Goal: Task Accomplishment & Management: Use online tool/utility

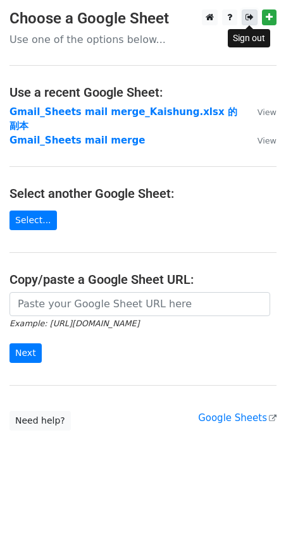
click at [254, 18] on link at bounding box center [250, 17] width 16 height 16
click at [113, 41] on p "Use one of the options below..." at bounding box center [142, 39] width 267 height 13
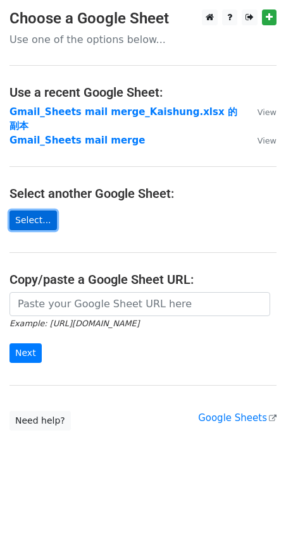
click at [21, 211] on link "Select..." at bounding box center [32, 221] width 47 height 20
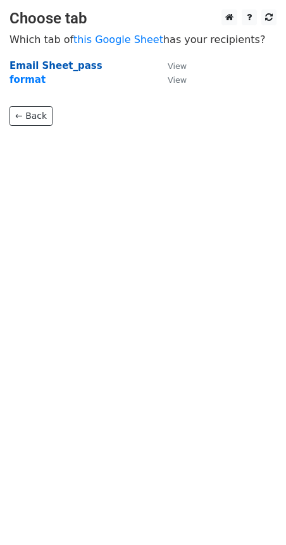
click at [61, 65] on strong "Email Sheet_pass" at bounding box center [55, 65] width 93 height 11
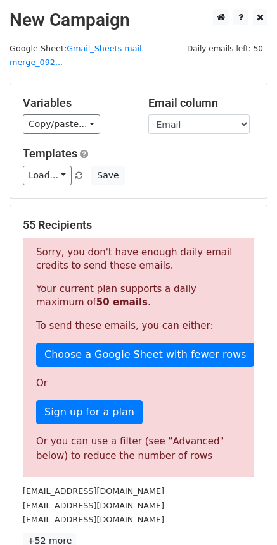
click at [180, 170] on div "Load... No templates saved Save" at bounding box center [138, 176] width 250 height 20
click at [54, 166] on link "Load..." at bounding box center [47, 176] width 49 height 20
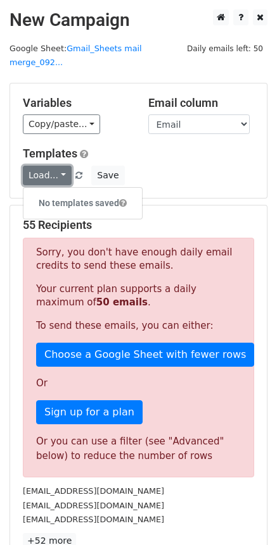
click at [54, 166] on link "Load..." at bounding box center [47, 176] width 49 height 20
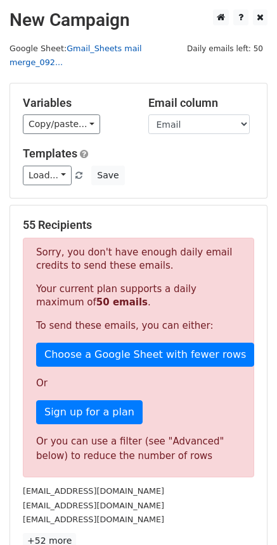
click at [142, 51] on link "Gmail_Sheets mail merge_092..." at bounding box center [75, 56] width 132 height 24
click at [166, 377] on p "Or" at bounding box center [138, 383] width 204 height 13
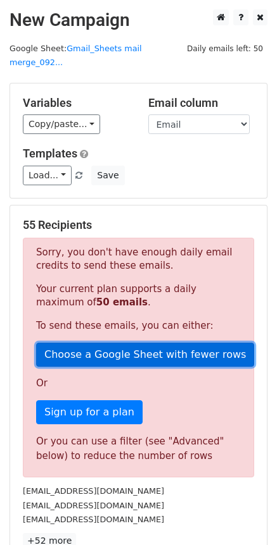
click at [163, 343] on link "Choose a Google Sheet with fewer rows" at bounding box center [145, 355] width 218 height 24
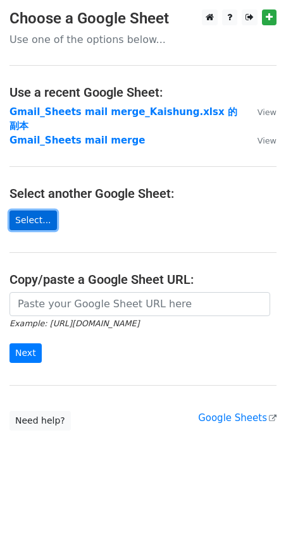
click at [37, 211] on link "Select..." at bounding box center [32, 221] width 47 height 20
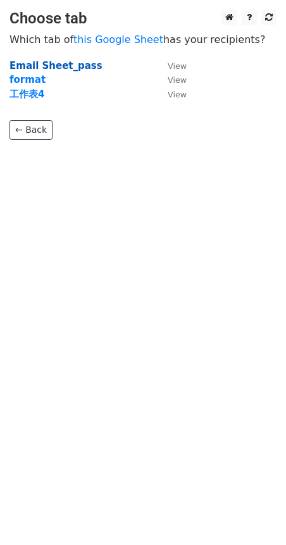
click at [63, 68] on strong "Email Sheet_pass" at bounding box center [55, 65] width 93 height 11
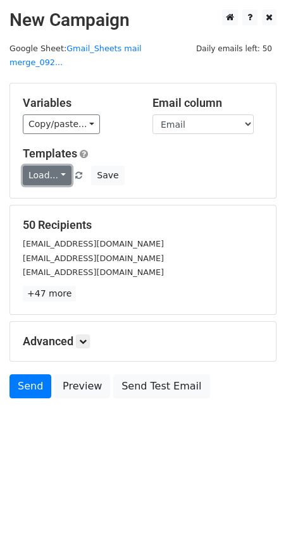
click at [65, 166] on link "Load..." at bounding box center [47, 176] width 49 height 20
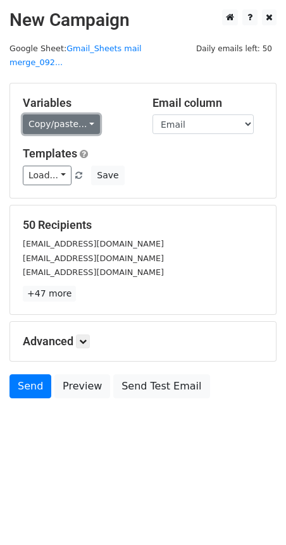
click at [78, 115] on link "Copy/paste..." at bounding box center [61, 125] width 77 height 20
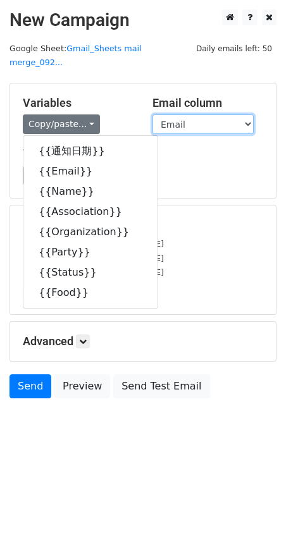
click at [204, 115] on select "通知日期 Email Name Association Organization Party Status Food" at bounding box center [203, 125] width 101 height 20
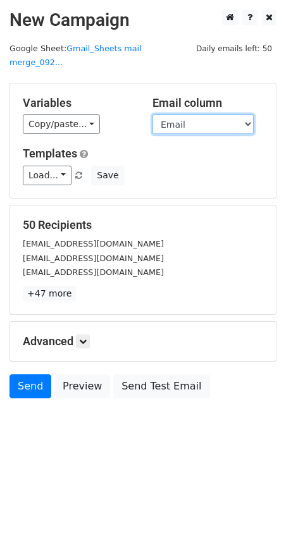
click at [153, 115] on select "通知日期 Email Name Association Organization Party Status Food" at bounding box center [203, 125] width 101 height 20
click at [232, 166] on div "Load... No templates saved Save" at bounding box center [142, 176] width 259 height 20
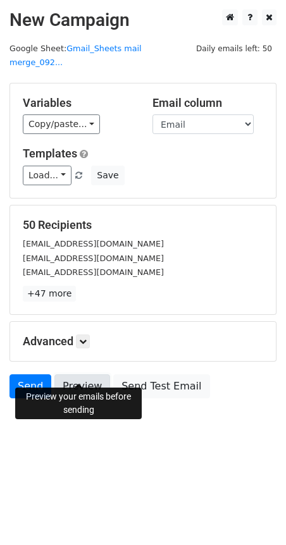
click at [76, 375] on link "Preview" at bounding box center [82, 387] width 56 height 24
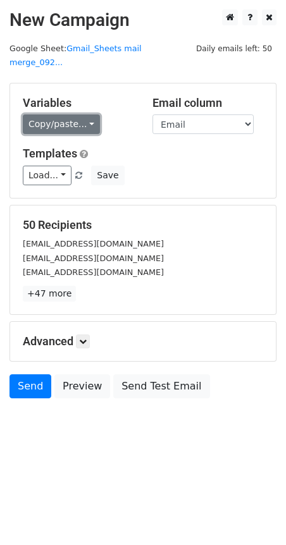
click at [89, 115] on link "Copy/paste..." at bounding box center [61, 125] width 77 height 20
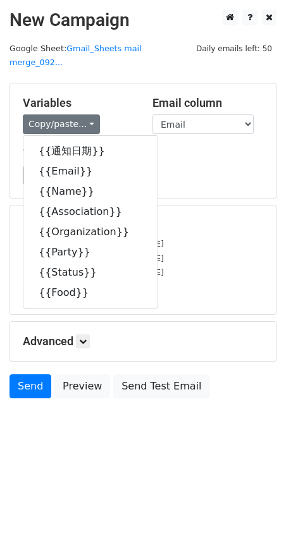
click at [118, 115] on div "Copy/paste... {{通知日期}} {{Email}} {{Name}} {{Association}} {{Organization}} {{Pa…" at bounding box center [78, 125] width 111 height 20
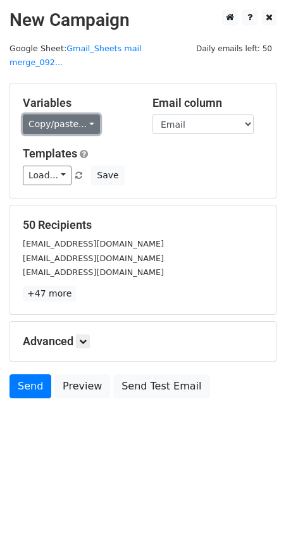
click at [90, 115] on link "Copy/paste..." at bounding box center [61, 125] width 77 height 20
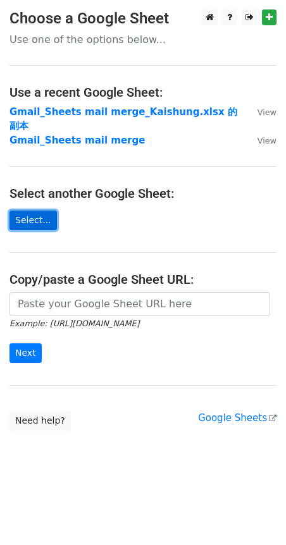
click at [38, 211] on link "Select..." at bounding box center [32, 221] width 47 height 20
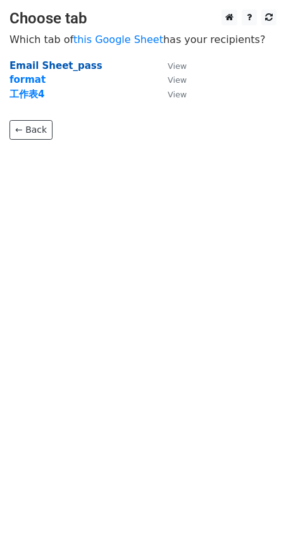
click at [61, 65] on strong "Email Sheet_pass" at bounding box center [55, 65] width 93 height 11
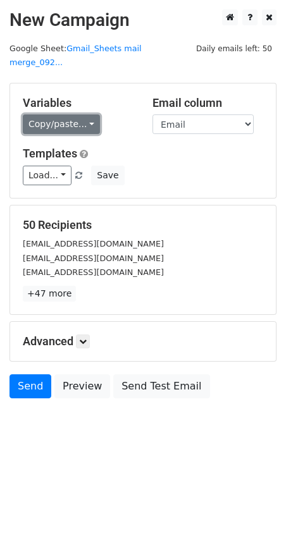
click at [82, 115] on link "Copy/paste..." at bounding box center [61, 125] width 77 height 20
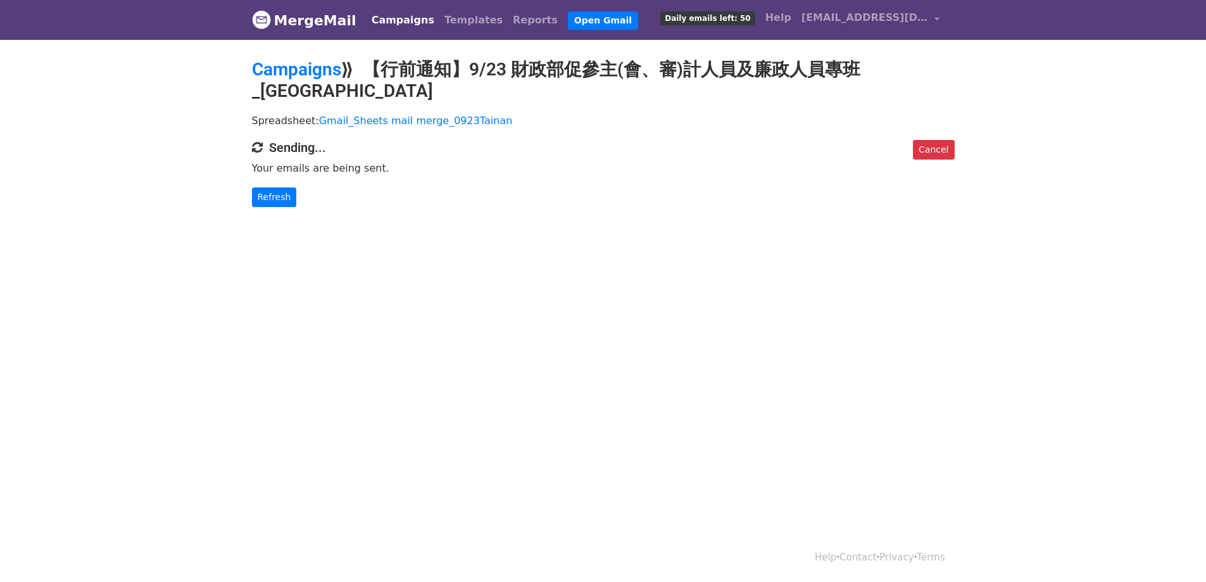
click at [543, 311] on html "MergeMail Campaigns Templates Reports Open Gmail Daily emails left: 50 Help mav…" at bounding box center [603, 291] width 1206 height 582
click at [271, 187] on link "Refresh" at bounding box center [274, 197] width 45 height 20
